Goal: Task Accomplishment & Management: Complete application form

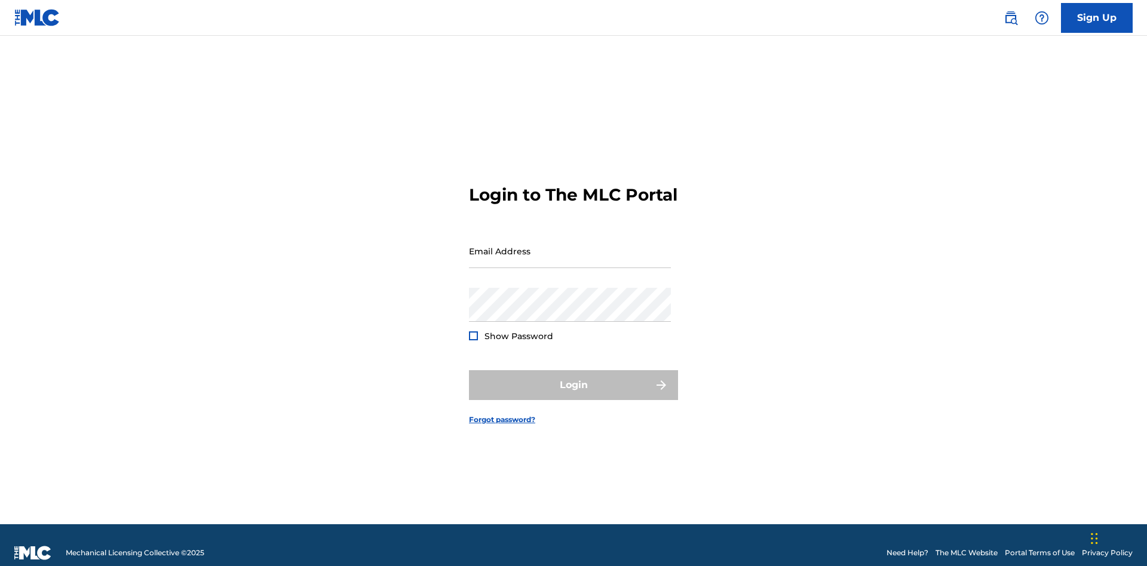
scroll to position [16, 0]
click at [570, 245] on input "Email Address" at bounding box center [570, 251] width 202 height 34
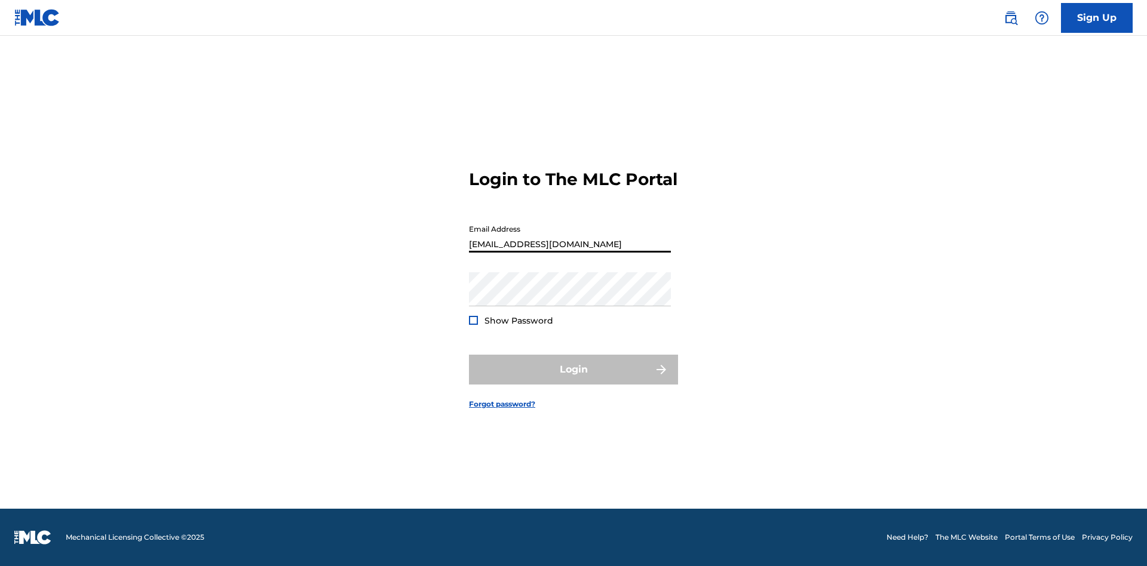
type input "[EMAIL_ADDRESS][DOMAIN_NAME]"
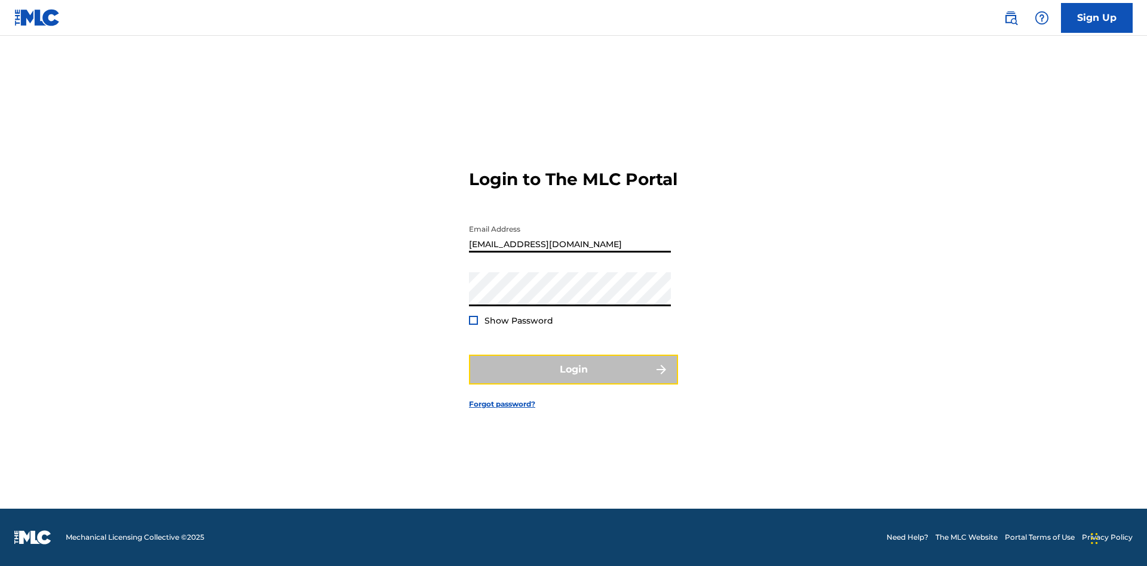
click at [573, 380] on button "Login" at bounding box center [573, 370] width 209 height 30
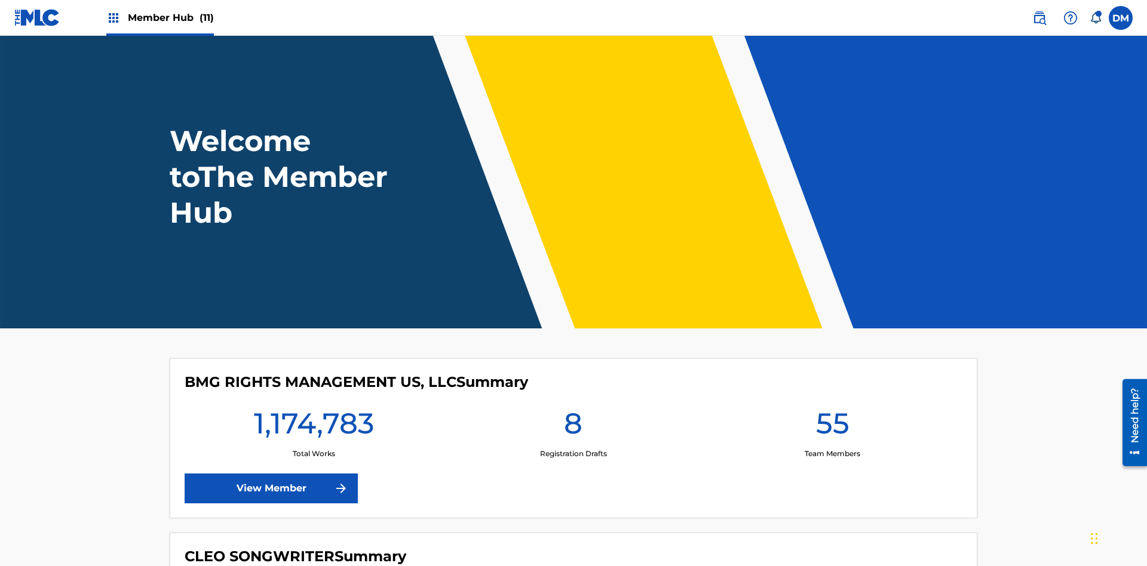
click at [170, 17] on span "Member Hub (11)" at bounding box center [171, 18] width 86 height 14
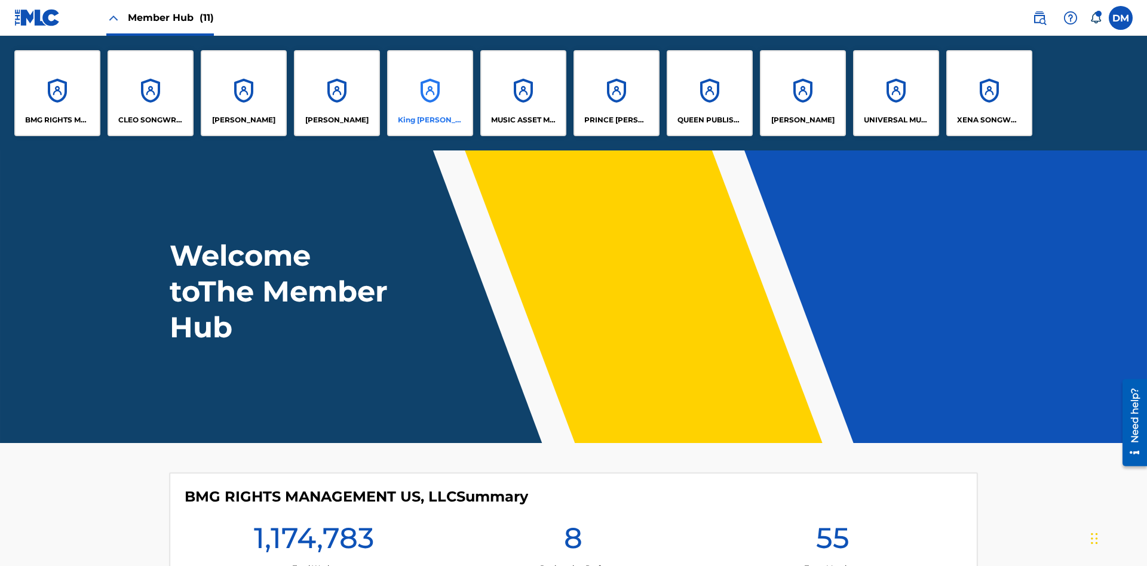
click at [429, 120] on p "King [PERSON_NAME]" at bounding box center [430, 120] width 65 height 11
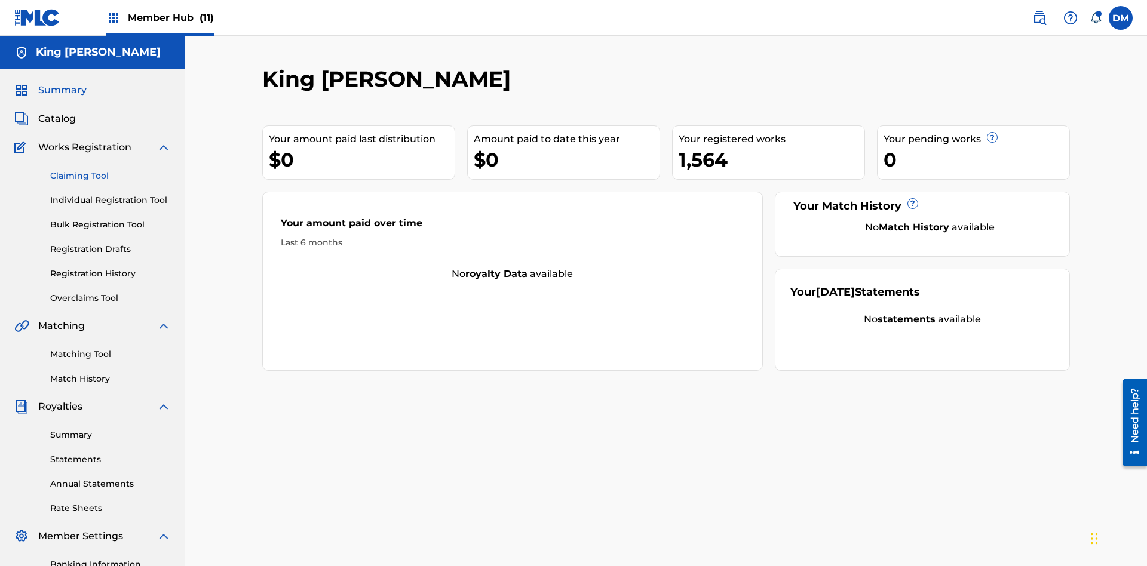
click at [110, 170] on link "Claiming Tool" at bounding box center [110, 176] width 121 height 13
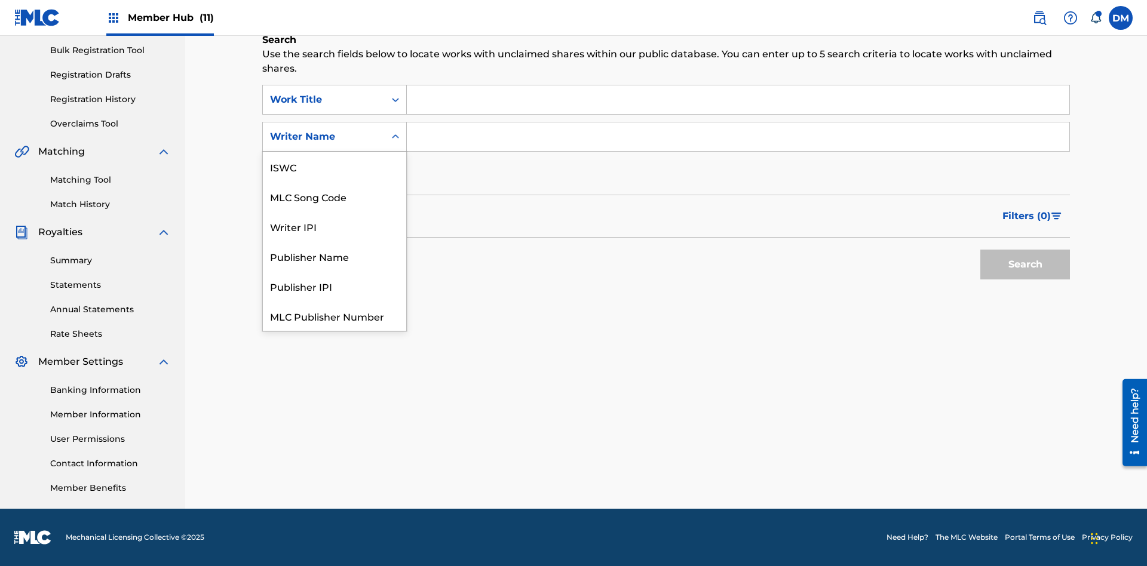
scroll to position [30, 0]
click at [334, 167] on div "MLC Song Code" at bounding box center [334, 167] width 143 height 30
click at [738, 100] on input "Search Form" at bounding box center [738, 99] width 662 height 29
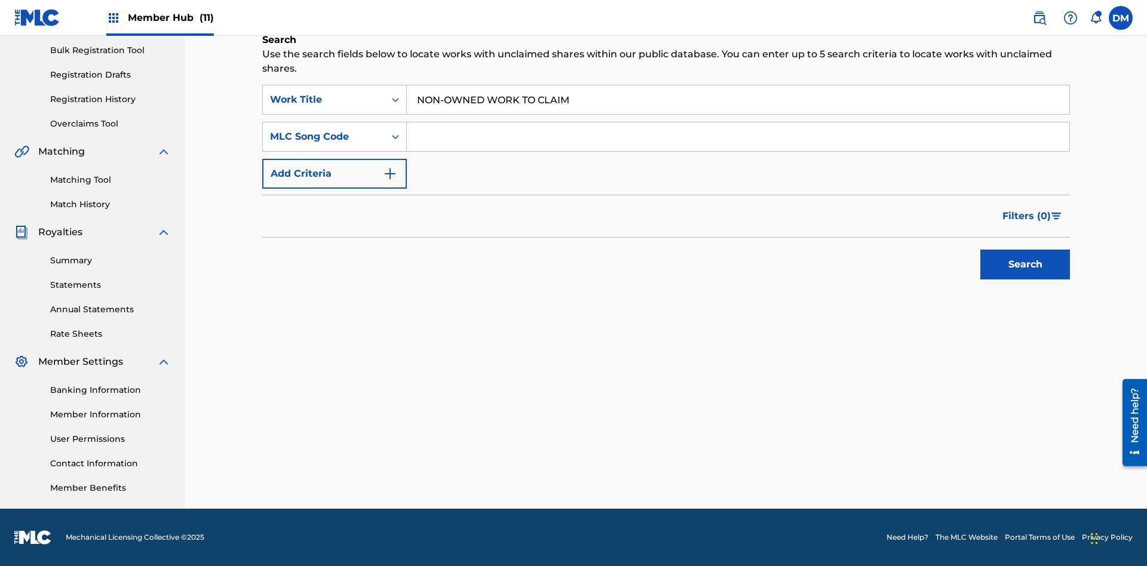
type input "NON-OWNED WORK TO CLAIM"
click at [738, 137] on input "Search Form" at bounding box center [738, 136] width 662 height 29
type input "RB0ZQR"
click at [1025, 265] on button "Search" at bounding box center [1025, 265] width 90 height 30
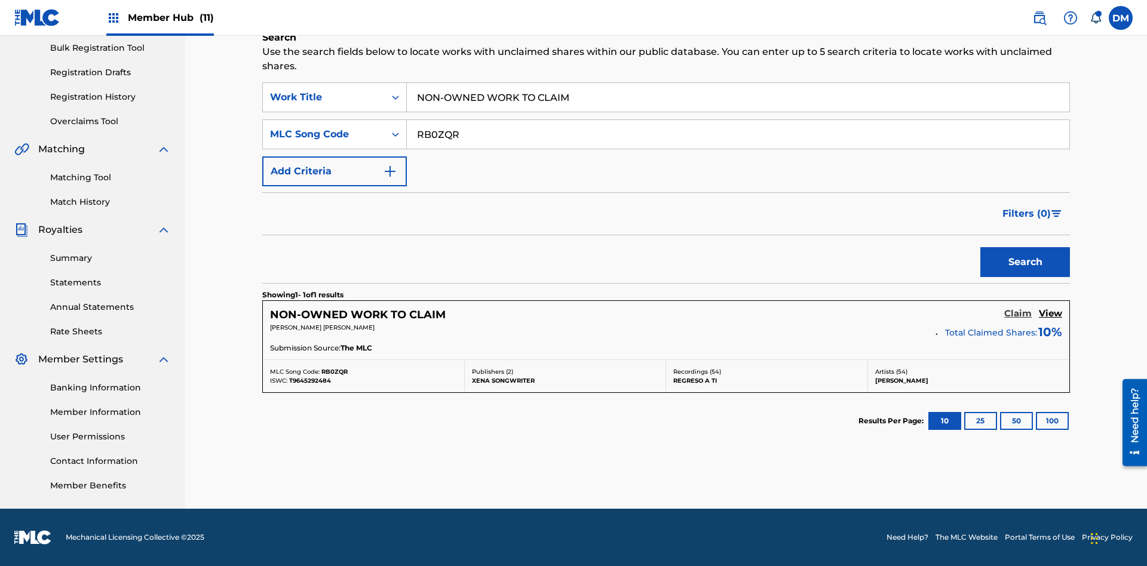
click at [1018, 314] on h5 "Claim" at bounding box center [1017, 313] width 27 height 11
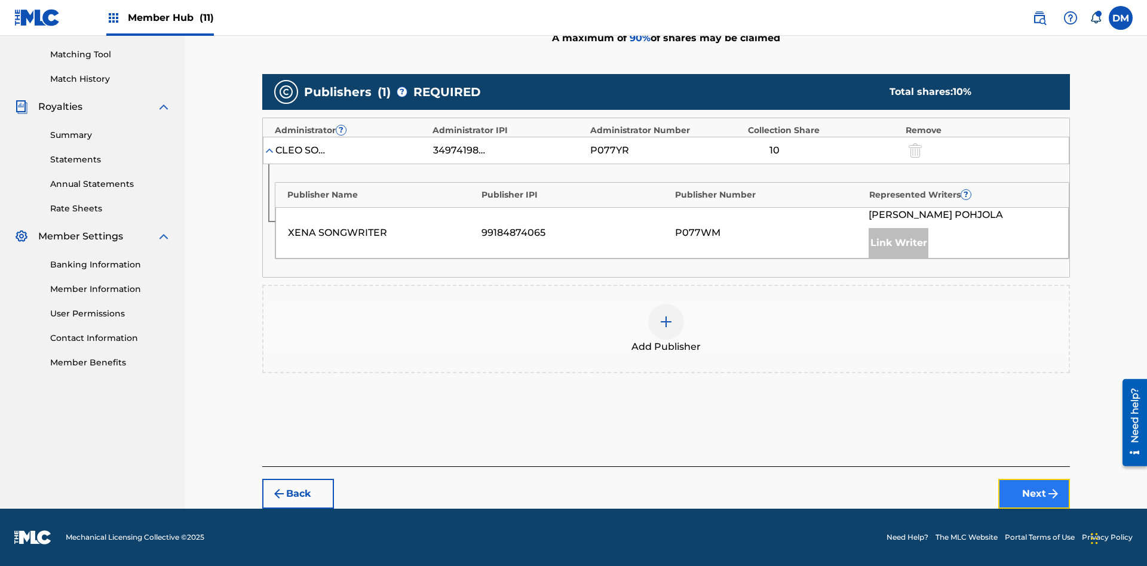
click at [1034, 494] on button "Next" at bounding box center [1034, 494] width 72 height 30
click at [666, 322] on img at bounding box center [666, 322] width 14 height 14
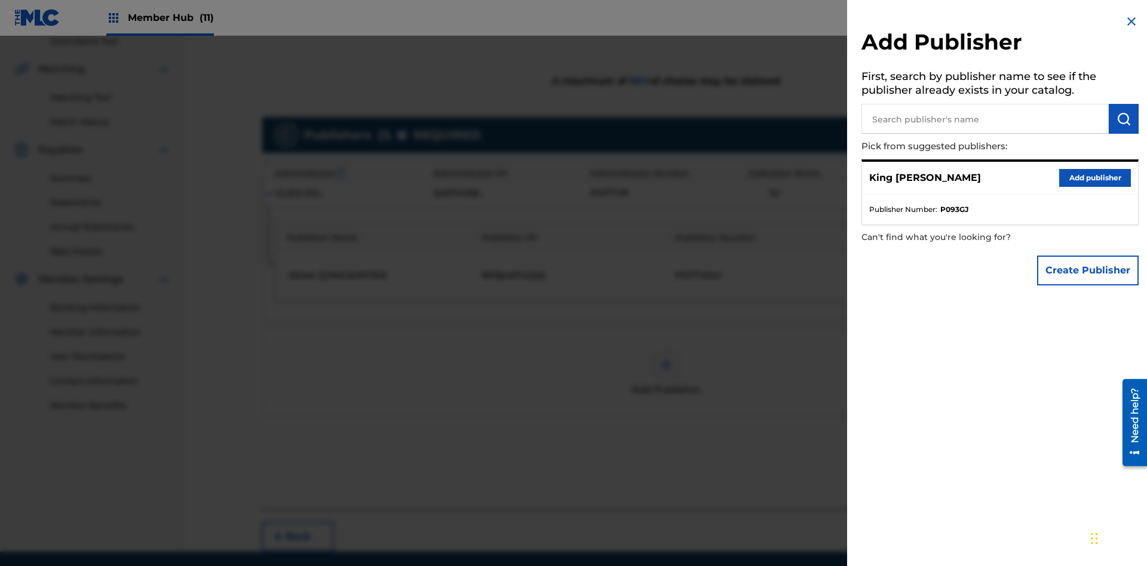
click at [985, 119] on input "text" at bounding box center [984, 119] width 247 height 30
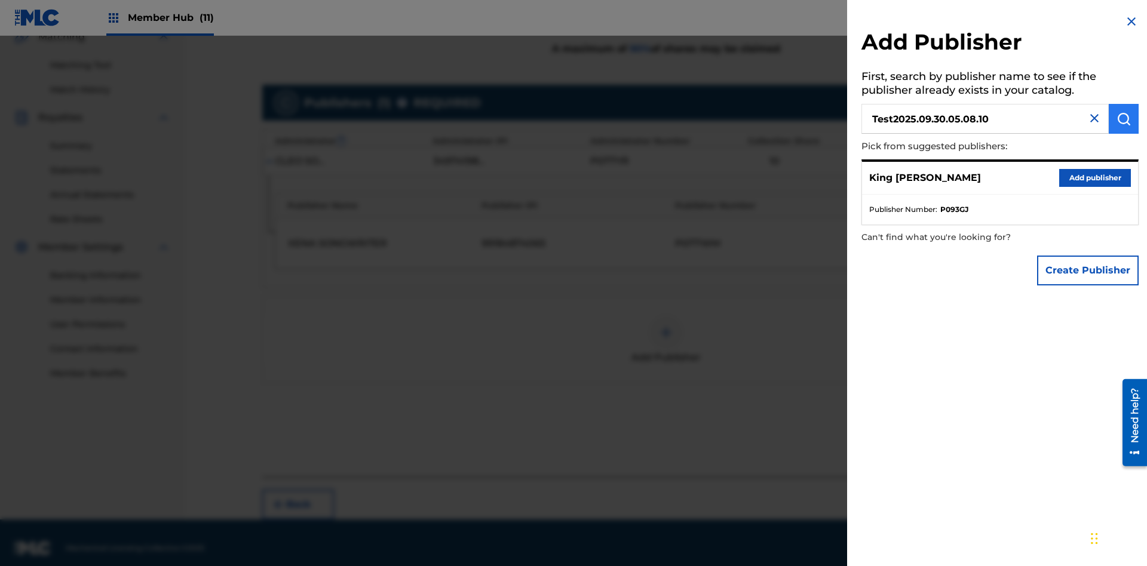
type input "Test2025.09.30.05.08.10"
click at [1123, 119] on img "submit" at bounding box center [1123, 119] width 14 height 14
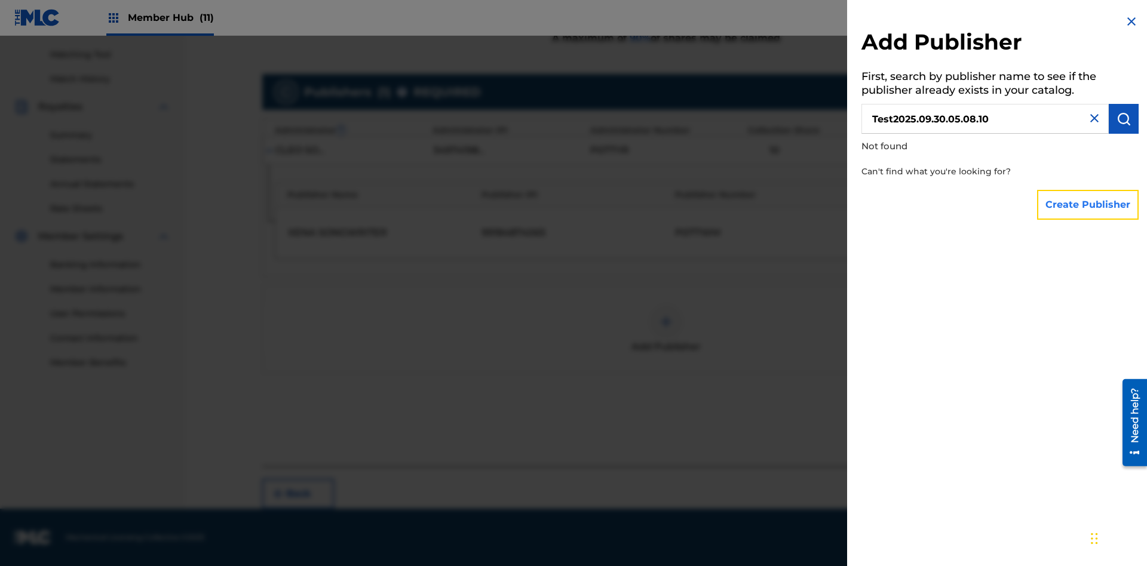
click at [1088, 204] on button "Create Publisher" at bounding box center [1088, 205] width 102 height 30
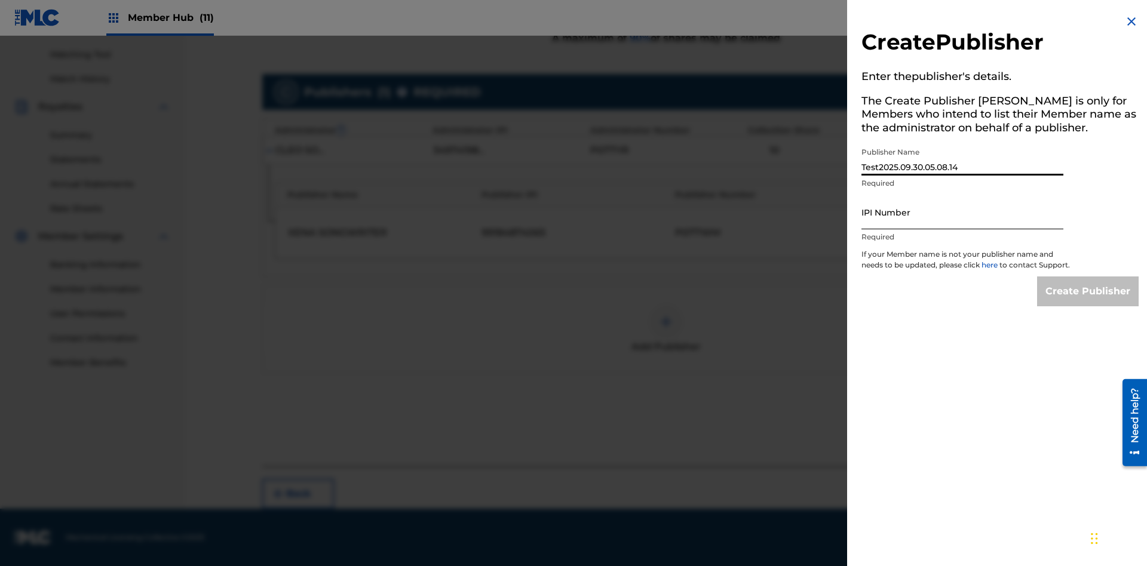
click at [962, 212] on input "IPI Number" at bounding box center [962, 212] width 202 height 34
click at [1088, 302] on input "Create Publisher" at bounding box center [1088, 292] width 102 height 30
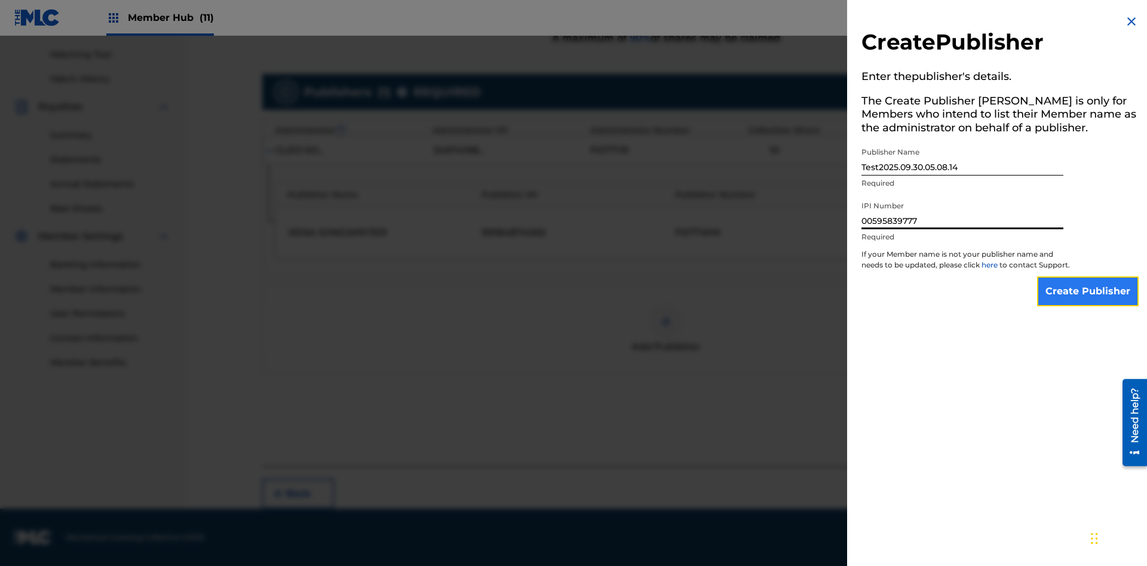
click at [1088, 277] on input "Create Publisher" at bounding box center [1088, 292] width 102 height 30
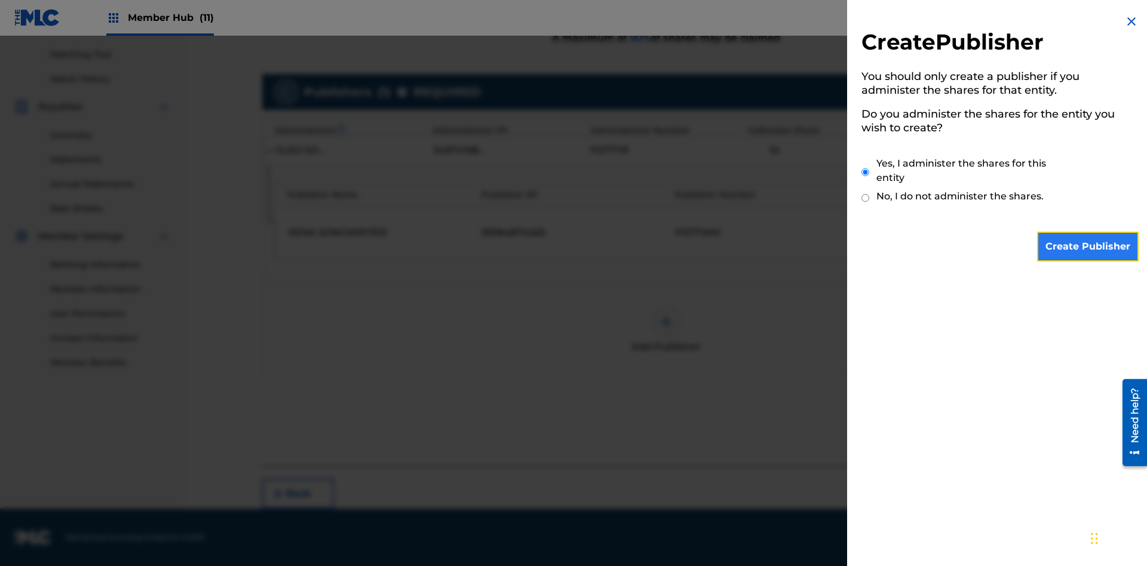
scroll to position [370, 0]
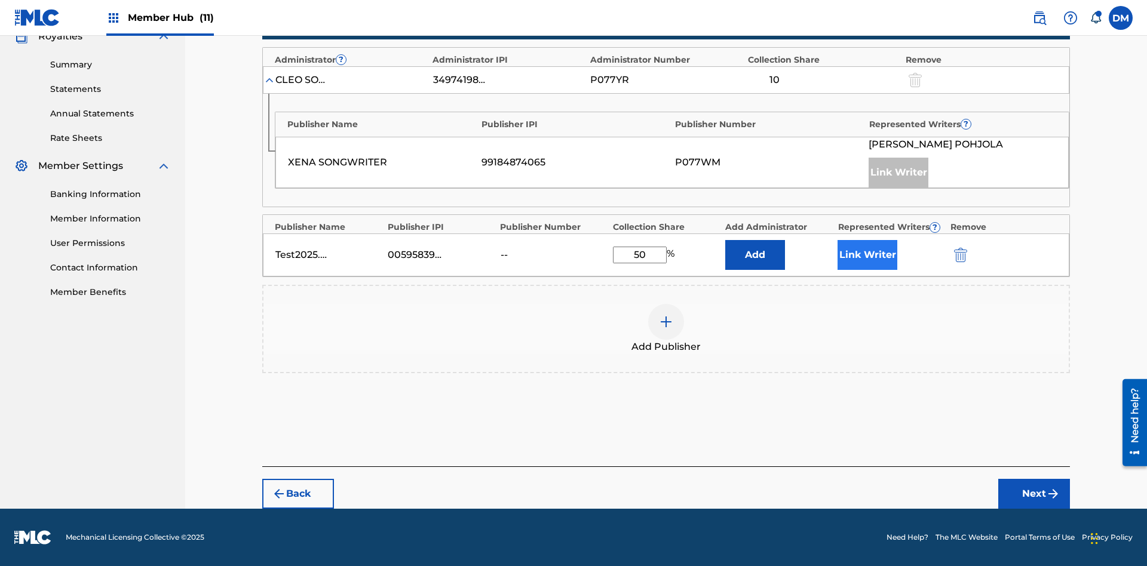
type input "50"
click at [867, 255] on button "Link Writer" at bounding box center [867, 255] width 60 height 30
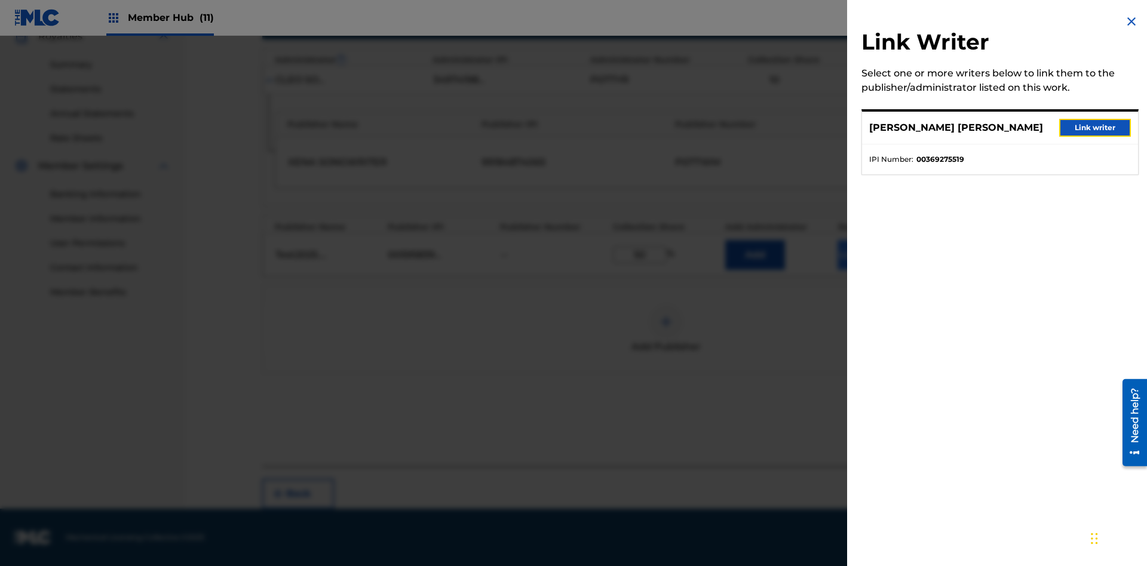
click at [1095, 128] on button "Link writer" at bounding box center [1095, 128] width 72 height 18
click at [867, 255] on button "Link Writer" at bounding box center [867, 255] width 60 height 30
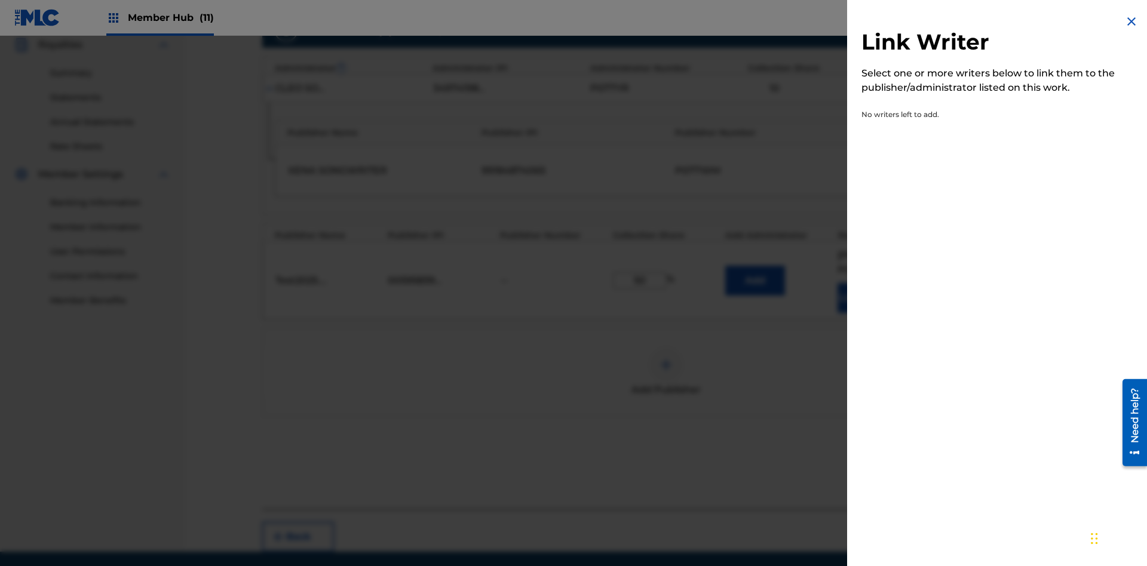
click at [1131, 22] on img at bounding box center [1131, 21] width 14 height 14
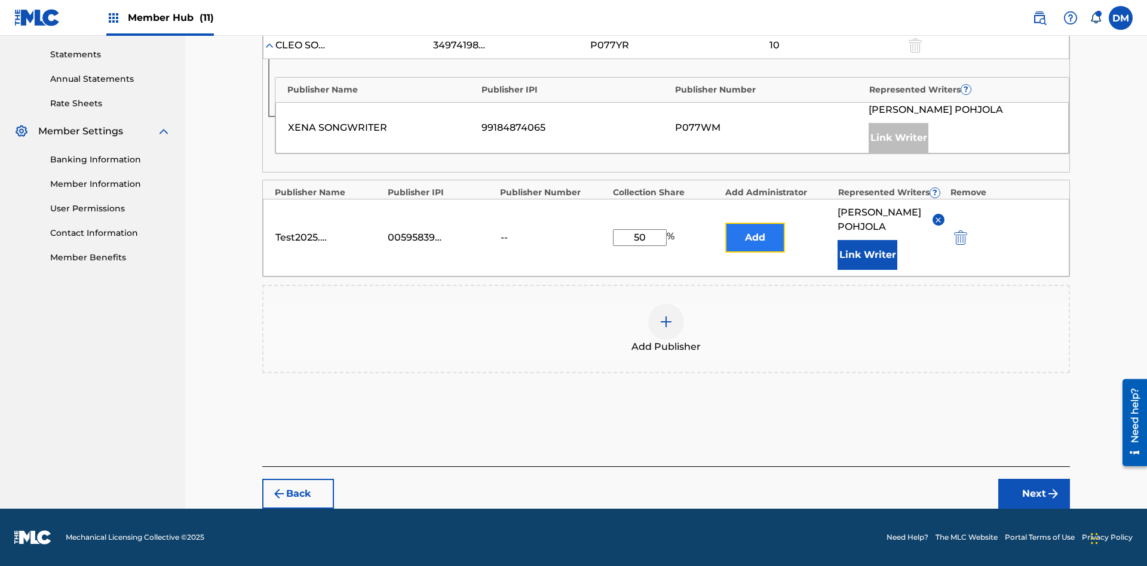
click at [755, 231] on button "Add" at bounding box center [755, 238] width 60 height 30
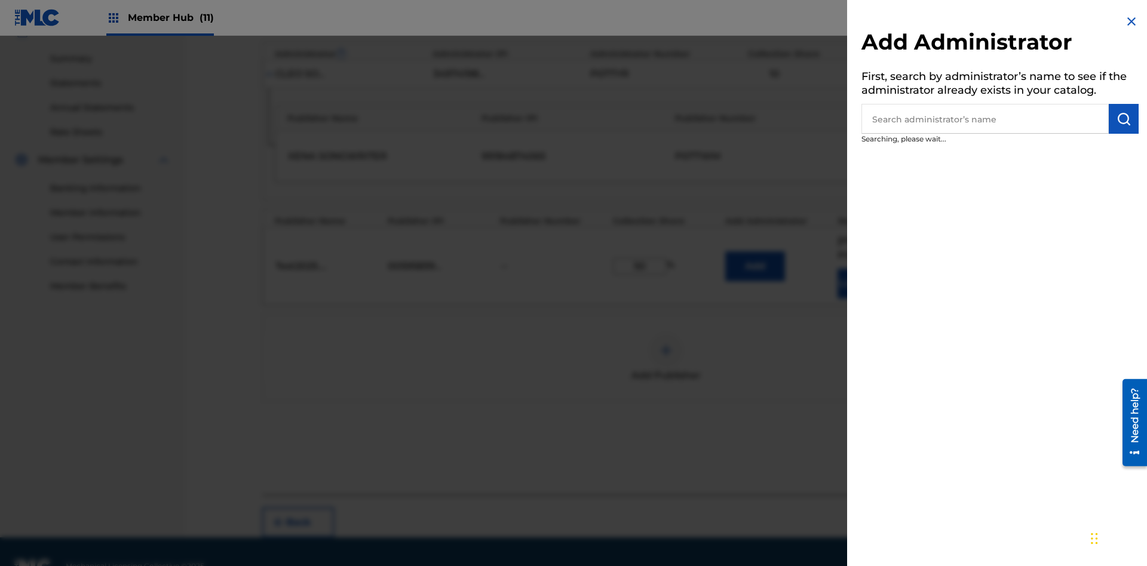
click at [985, 119] on input "text" at bounding box center [984, 119] width 247 height 30
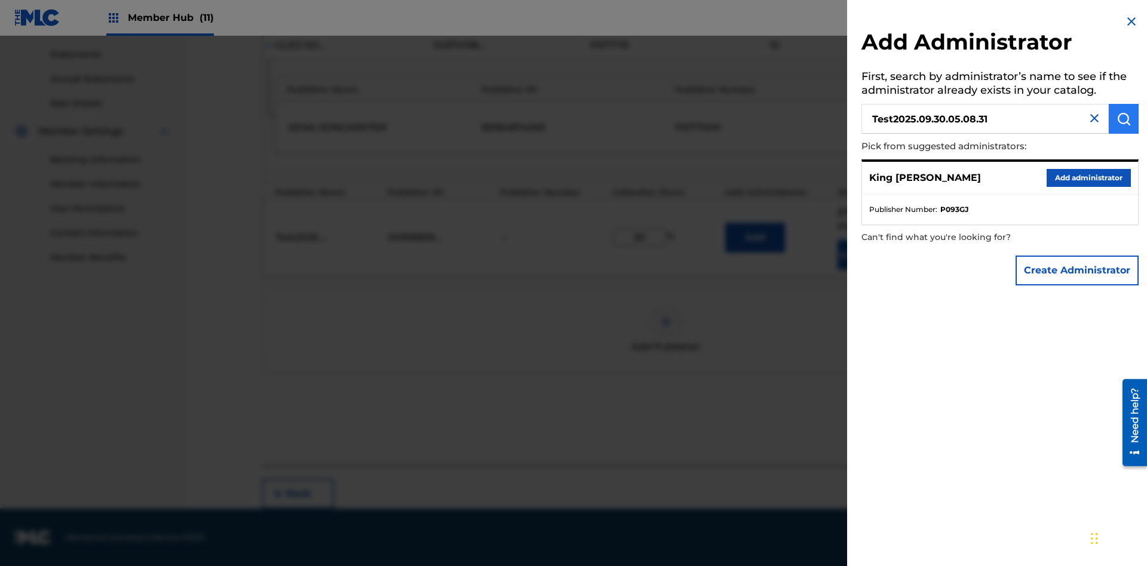
type input "Test2025.09.30.05.08.31"
click at [1123, 119] on img "submit" at bounding box center [1123, 119] width 14 height 14
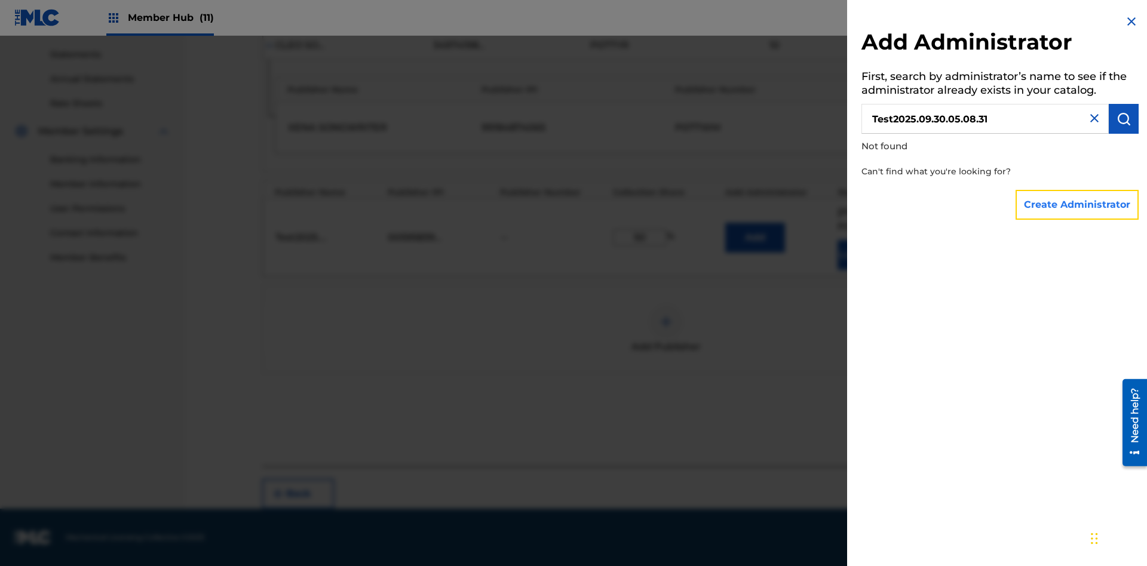
click at [1077, 204] on button "Create Administrator" at bounding box center [1076, 205] width 123 height 30
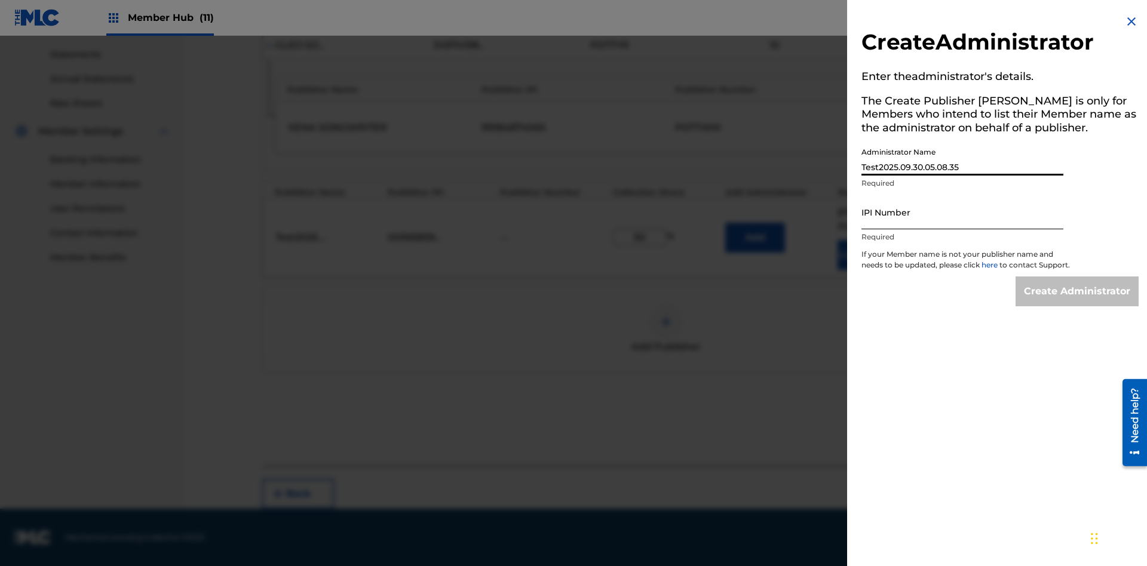
type input "Test2025.09.30.05.08.35"
click at [962, 212] on input "IPI Number" at bounding box center [962, 212] width 202 height 34
type input "00595839777"
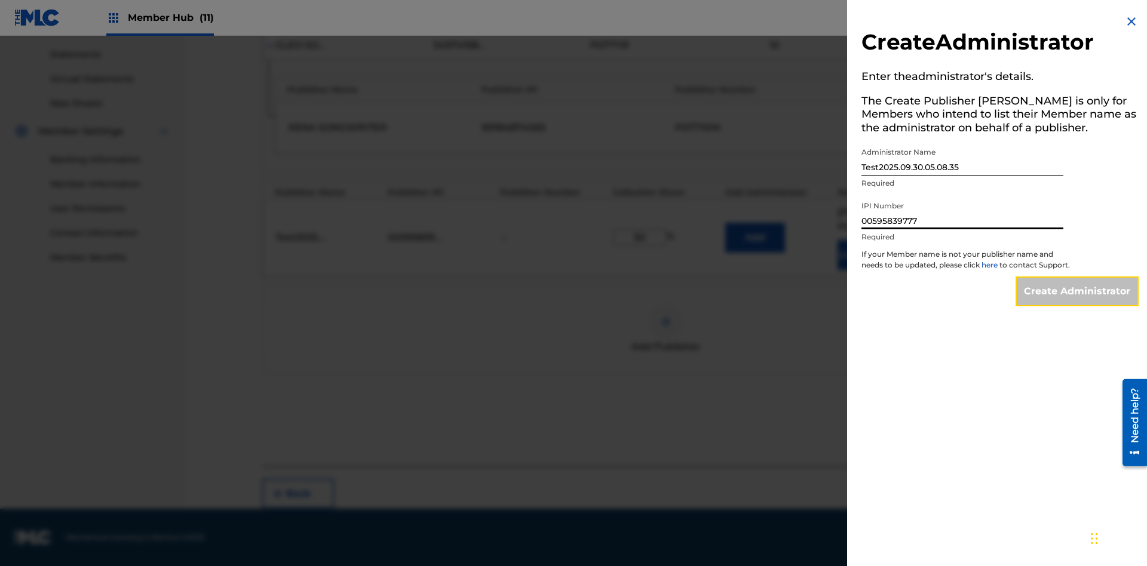
click at [1077, 302] on input "Create Administrator" at bounding box center [1076, 292] width 123 height 30
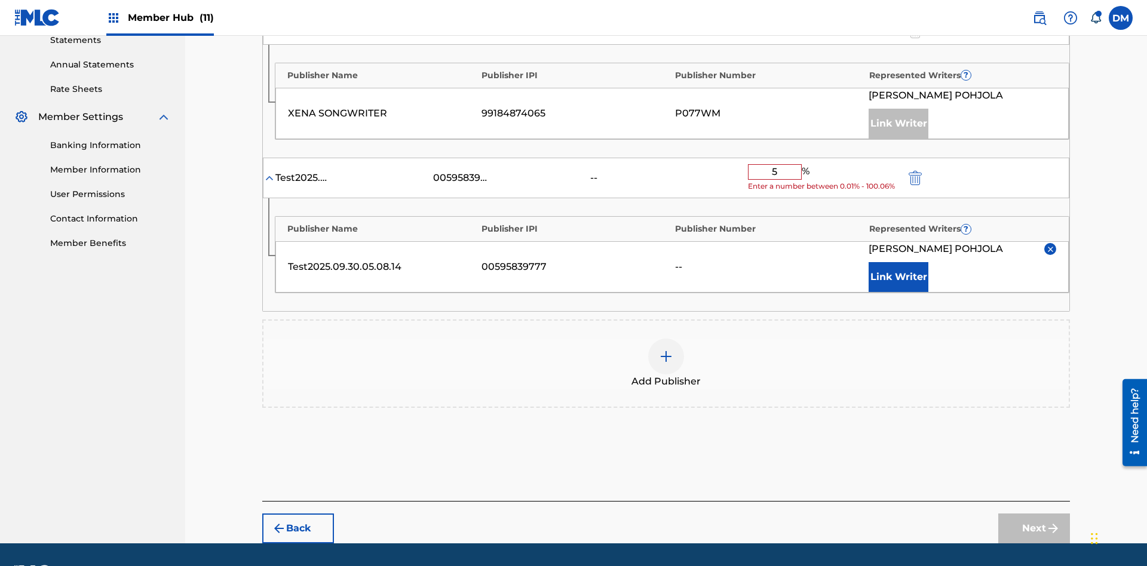
type input "50"
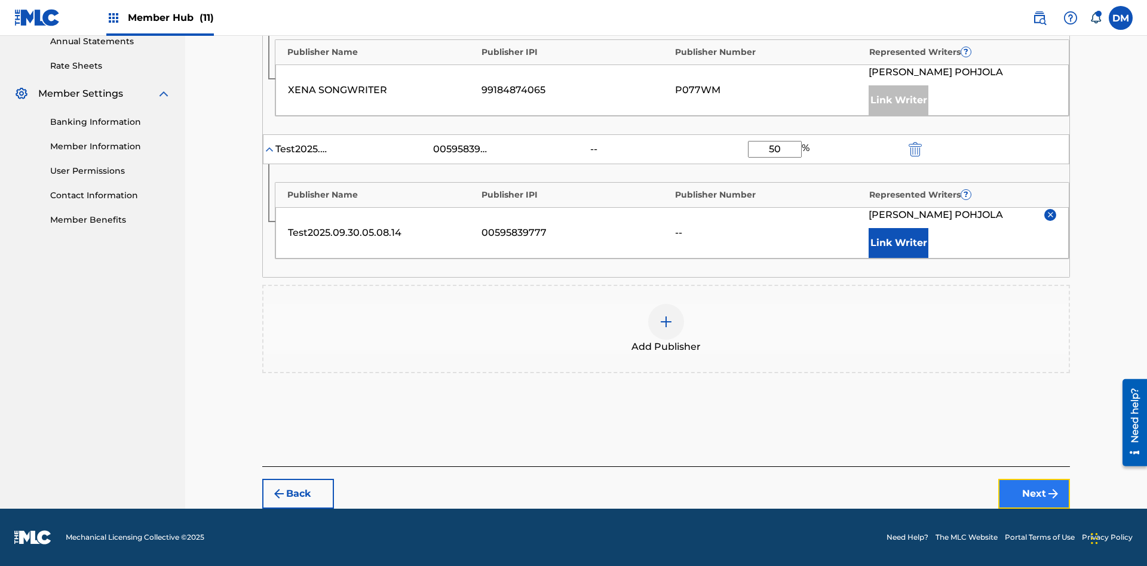
click at [1034, 494] on button "Next" at bounding box center [1034, 494] width 72 height 30
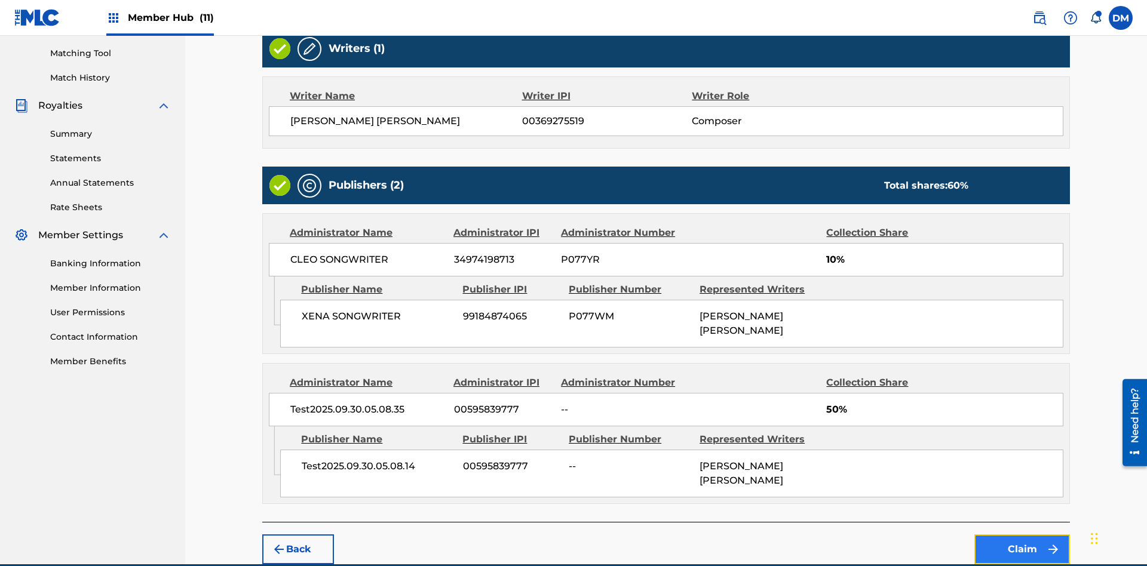
click at [1022, 535] on button "Claim" at bounding box center [1022, 550] width 96 height 30
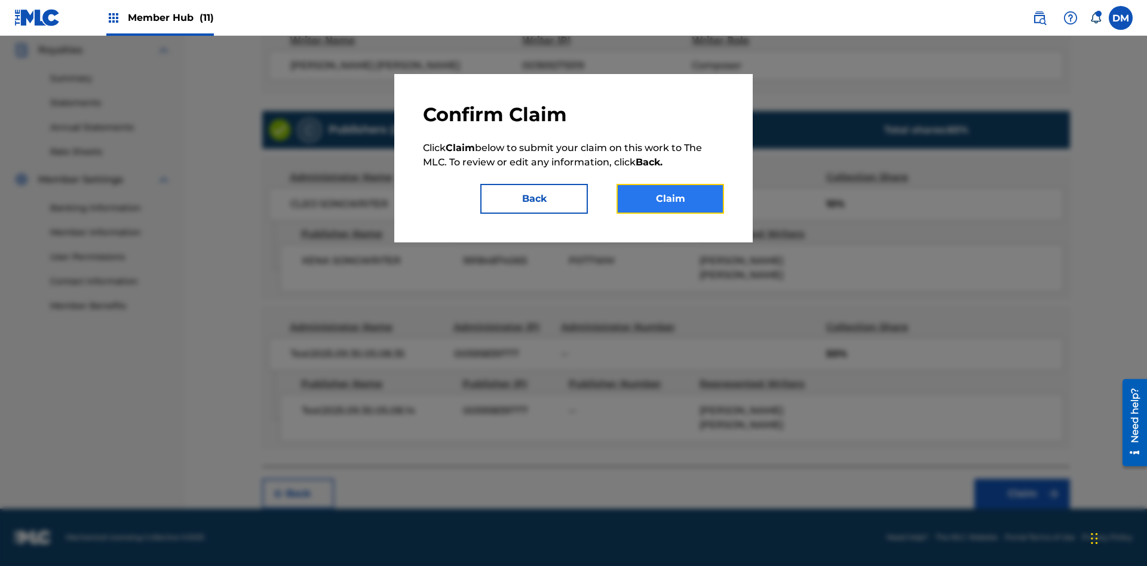
click at [670, 199] on button "Claim" at bounding box center [670, 199] width 108 height 30
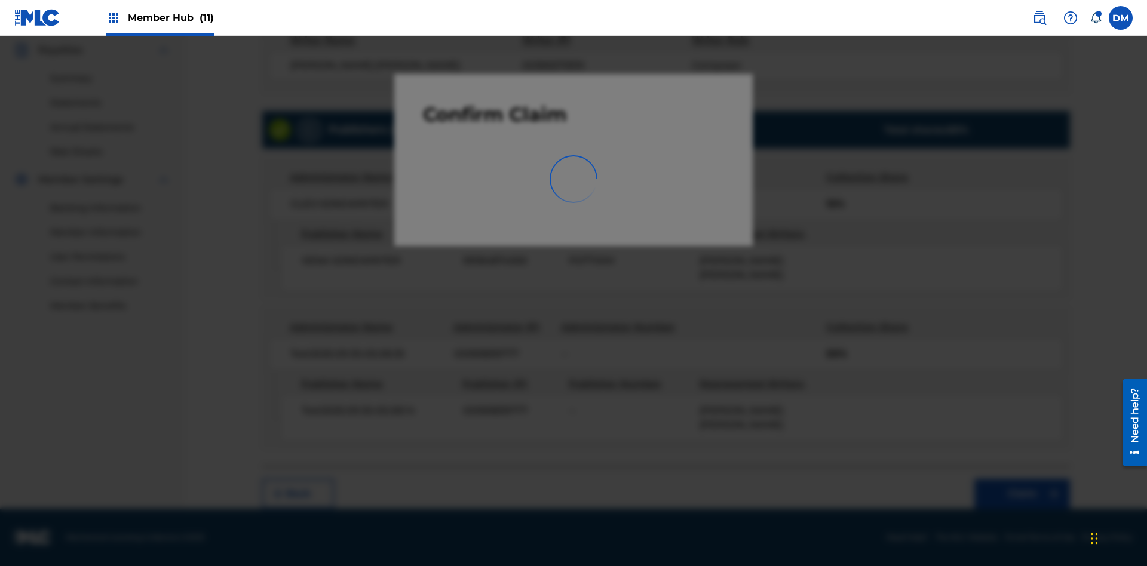
scroll to position [174, 0]
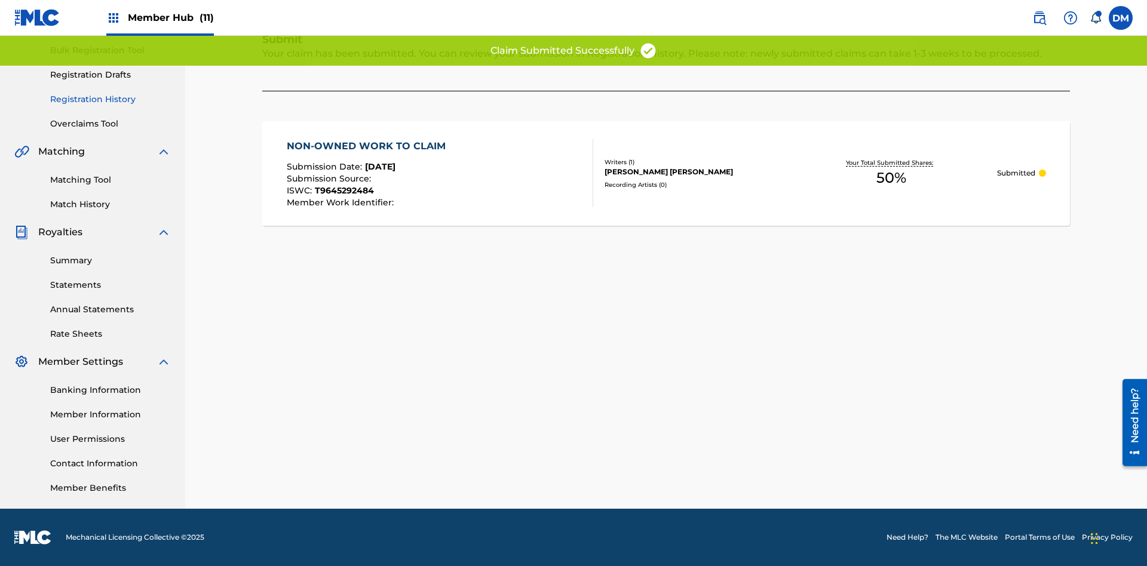
click at [110, 99] on link "Registration History" at bounding box center [110, 99] width 121 height 13
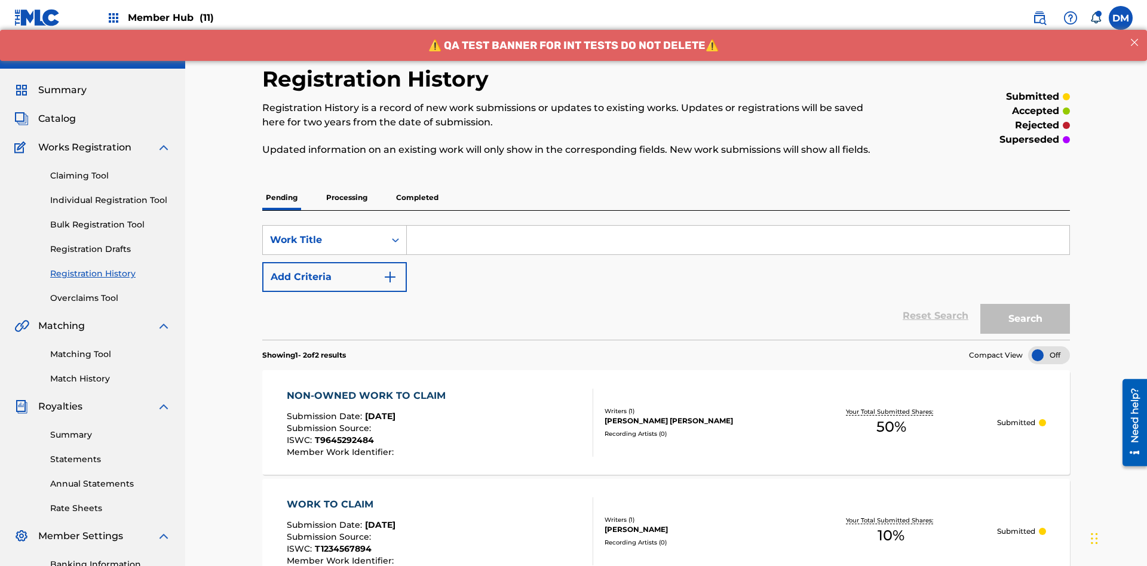
click at [738, 226] on input "Search Form" at bounding box center [738, 240] width 662 height 29
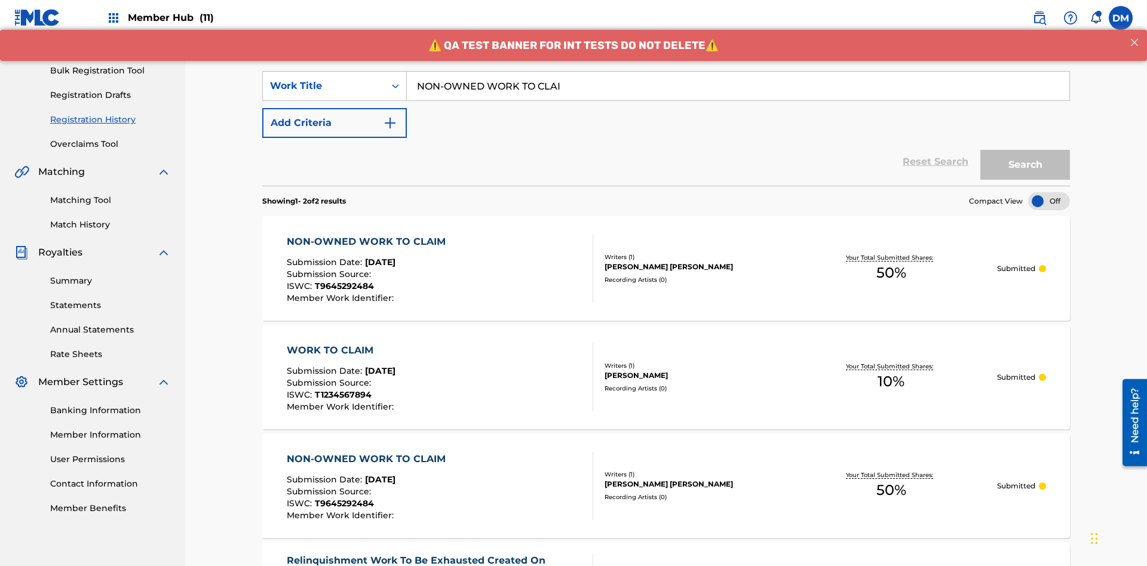
type input "NON-OWNED WORK TO CLAIM"
